Goal: Use online tool/utility: Utilize a website feature to perform a specific function

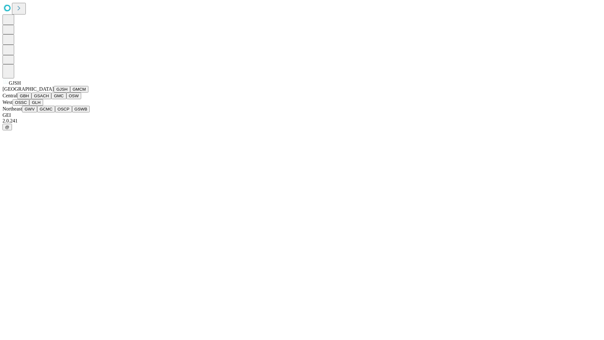
click at [54, 92] on button "GJSH" at bounding box center [62, 89] width 16 height 7
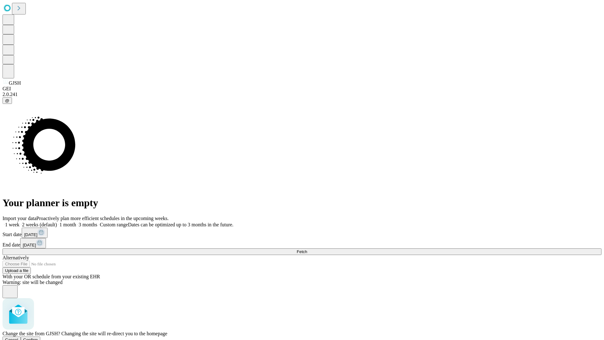
click at [38, 337] on span "Confirm" at bounding box center [30, 339] width 15 height 5
click at [76, 222] on label "1 month" at bounding box center [66, 224] width 19 height 5
click at [307, 249] on span "Fetch" at bounding box center [301, 251] width 10 height 5
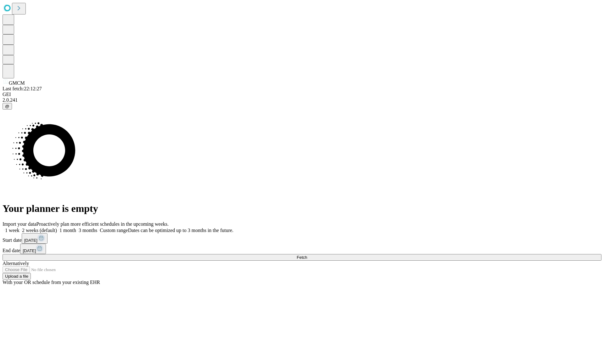
click at [76, 227] on label "1 month" at bounding box center [66, 229] width 19 height 5
click at [307, 255] on span "Fetch" at bounding box center [301, 257] width 10 height 5
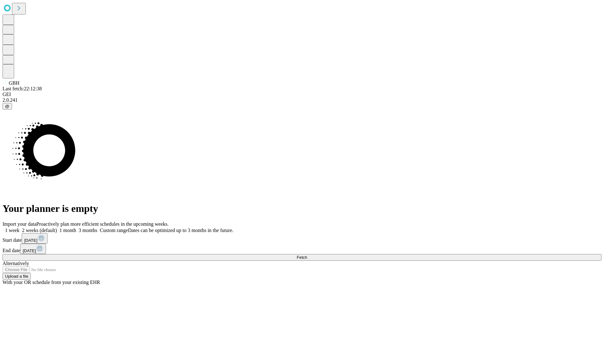
click at [76, 227] on label "1 month" at bounding box center [66, 229] width 19 height 5
click at [307, 255] on span "Fetch" at bounding box center [301, 257] width 10 height 5
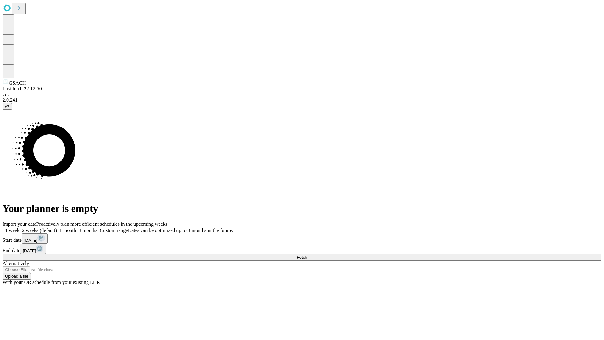
click at [76, 227] on label "1 month" at bounding box center [66, 229] width 19 height 5
click at [307, 255] on span "Fetch" at bounding box center [301, 257] width 10 height 5
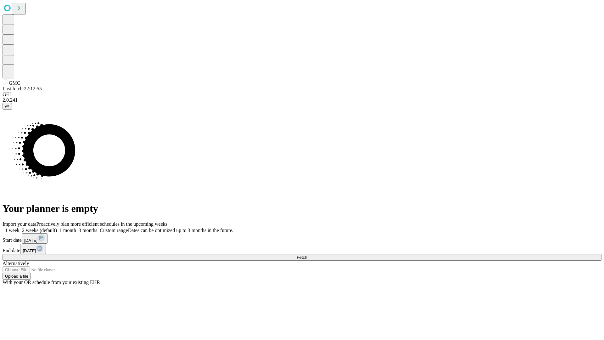
click at [76, 227] on label "1 month" at bounding box center [66, 229] width 19 height 5
click at [307, 255] on span "Fetch" at bounding box center [301, 257] width 10 height 5
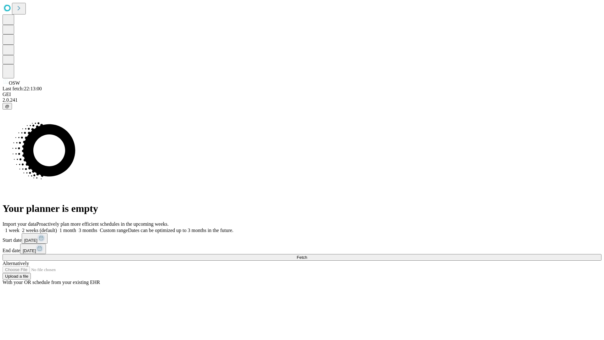
click at [307, 255] on span "Fetch" at bounding box center [301, 257] width 10 height 5
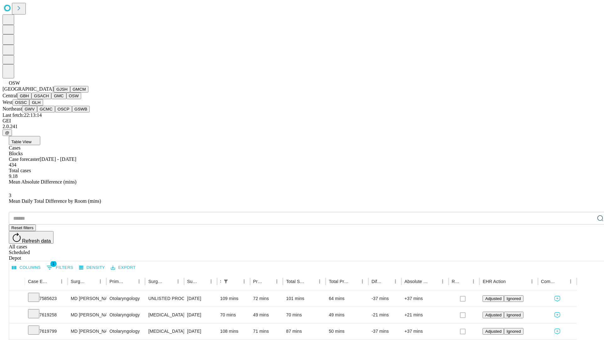
click at [30, 106] on button "OSSC" at bounding box center [21, 102] width 17 height 7
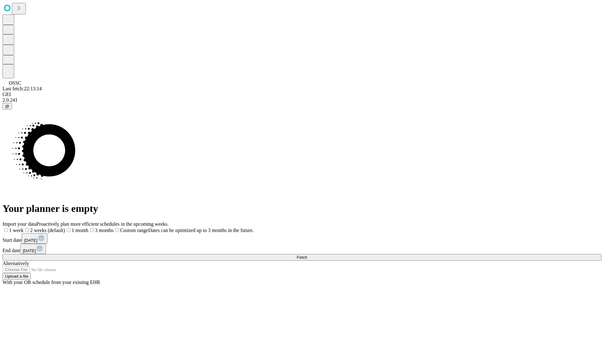
click at [307, 255] on span "Fetch" at bounding box center [301, 257] width 10 height 5
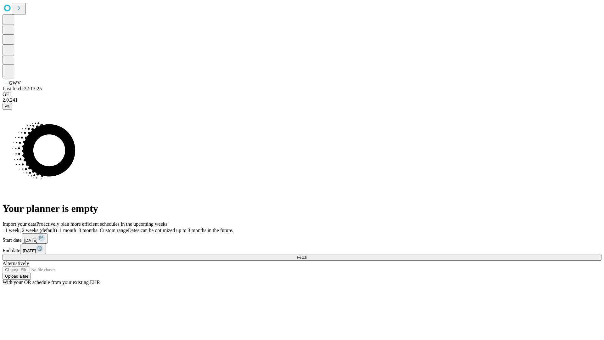
click at [76, 227] on label "1 month" at bounding box center [66, 229] width 19 height 5
click at [307, 255] on span "Fetch" at bounding box center [301, 257] width 10 height 5
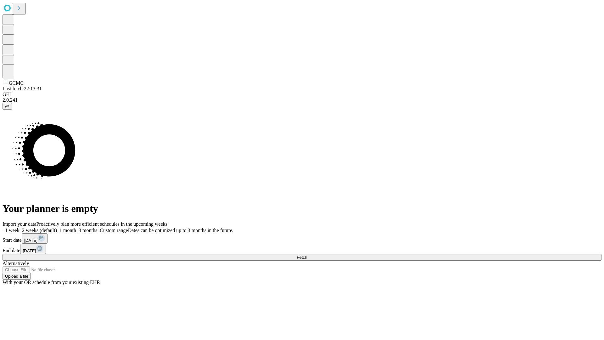
click at [76, 227] on label "1 month" at bounding box center [66, 229] width 19 height 5
click at [307, 255] on span "Fetch" at bounding box center [301, 257] width 10 height 5
